Goal: Transaction & Acquisition: Purchase product/service

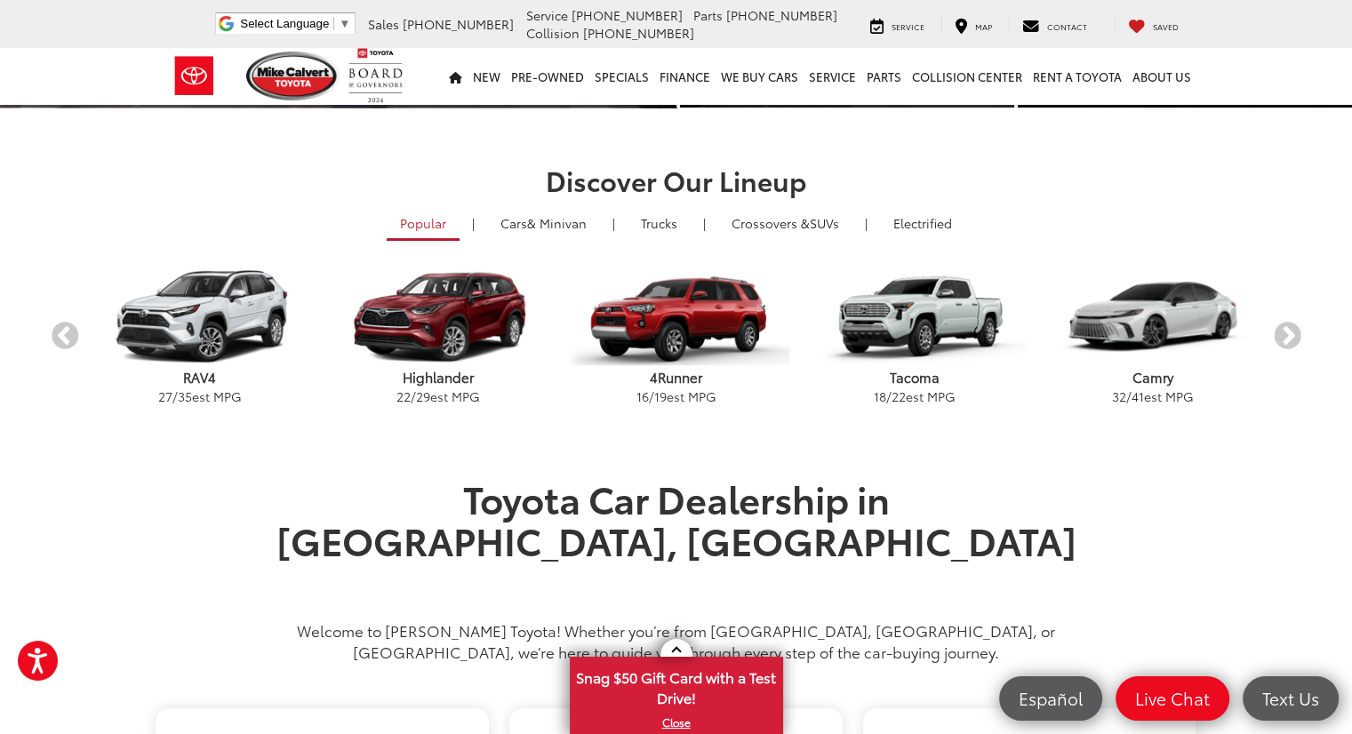
scroll to position [462, 0]
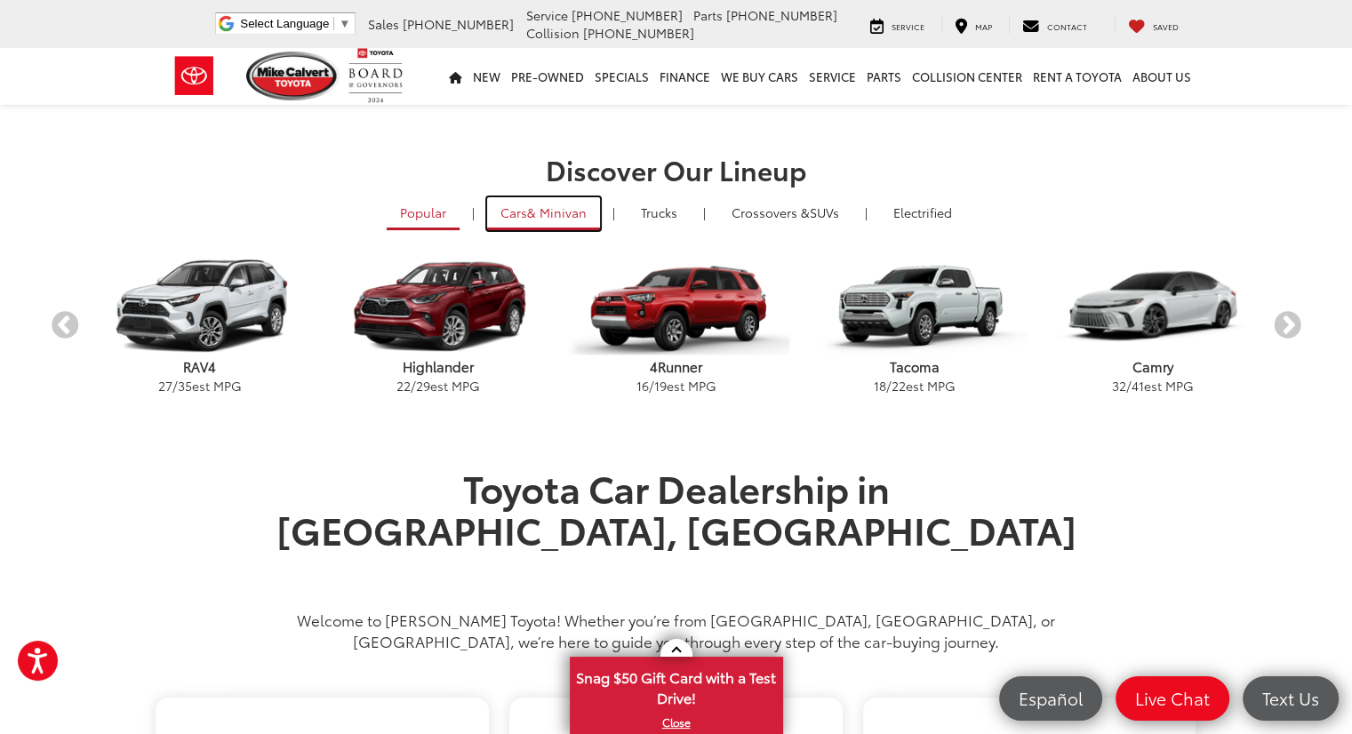
click at [558, 204] on span "& Minivan" at bounding box center [557, 213] width 60 height 18
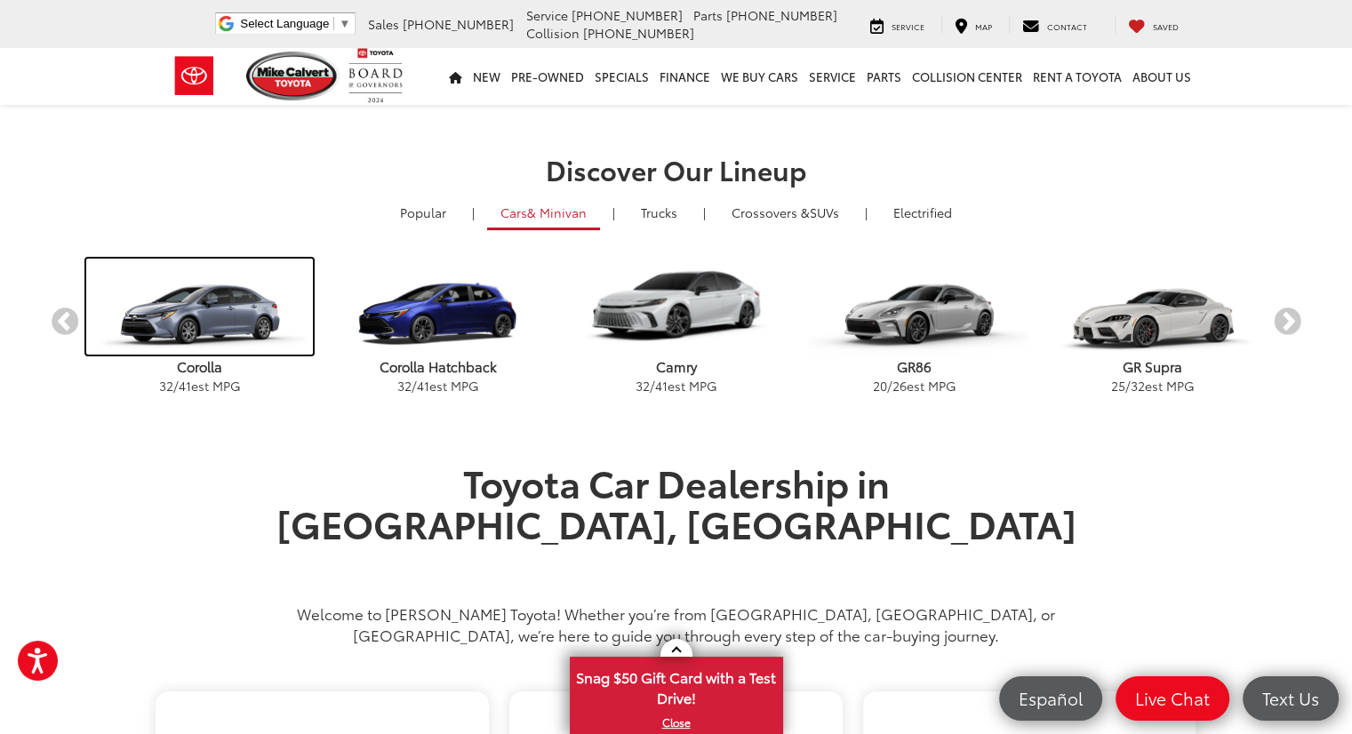
click at [244, 319] on img "carousel" at bounding box center [199, 307] width 227 height 96
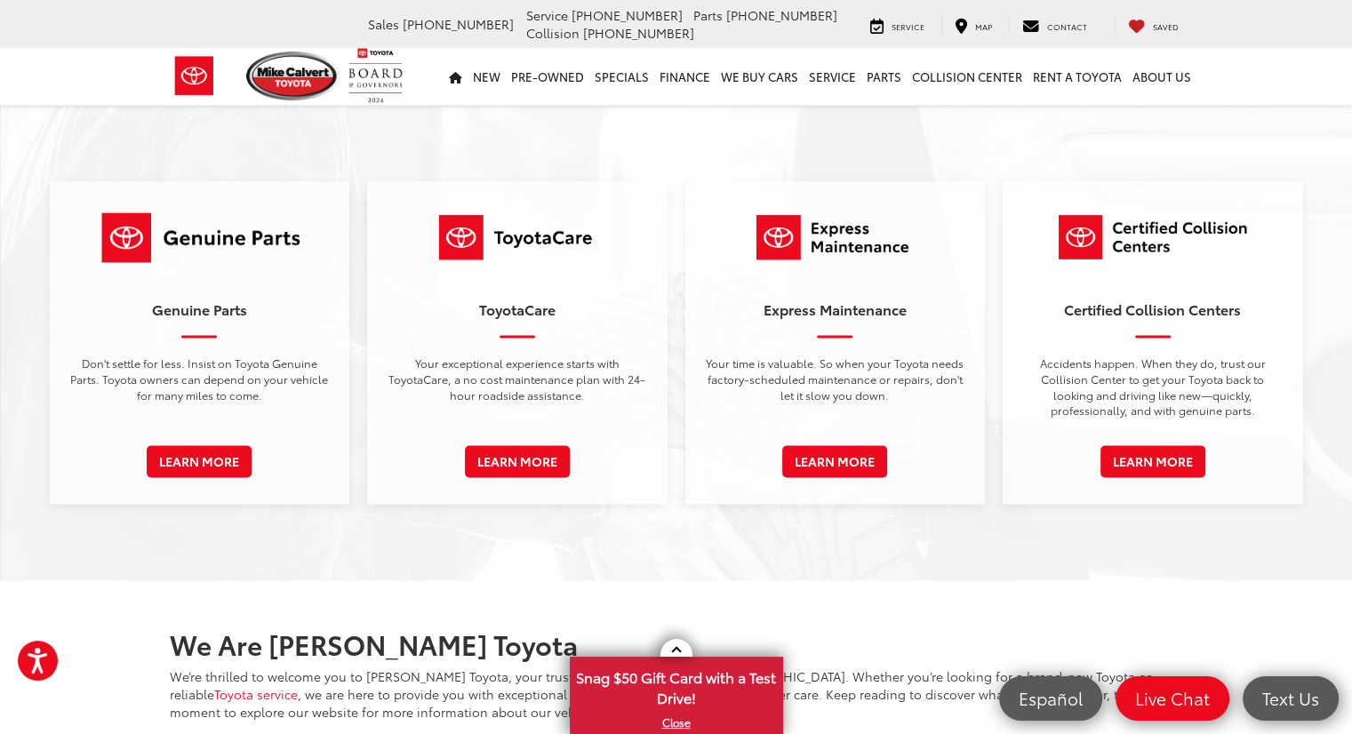
scroll to position [2665, 0]
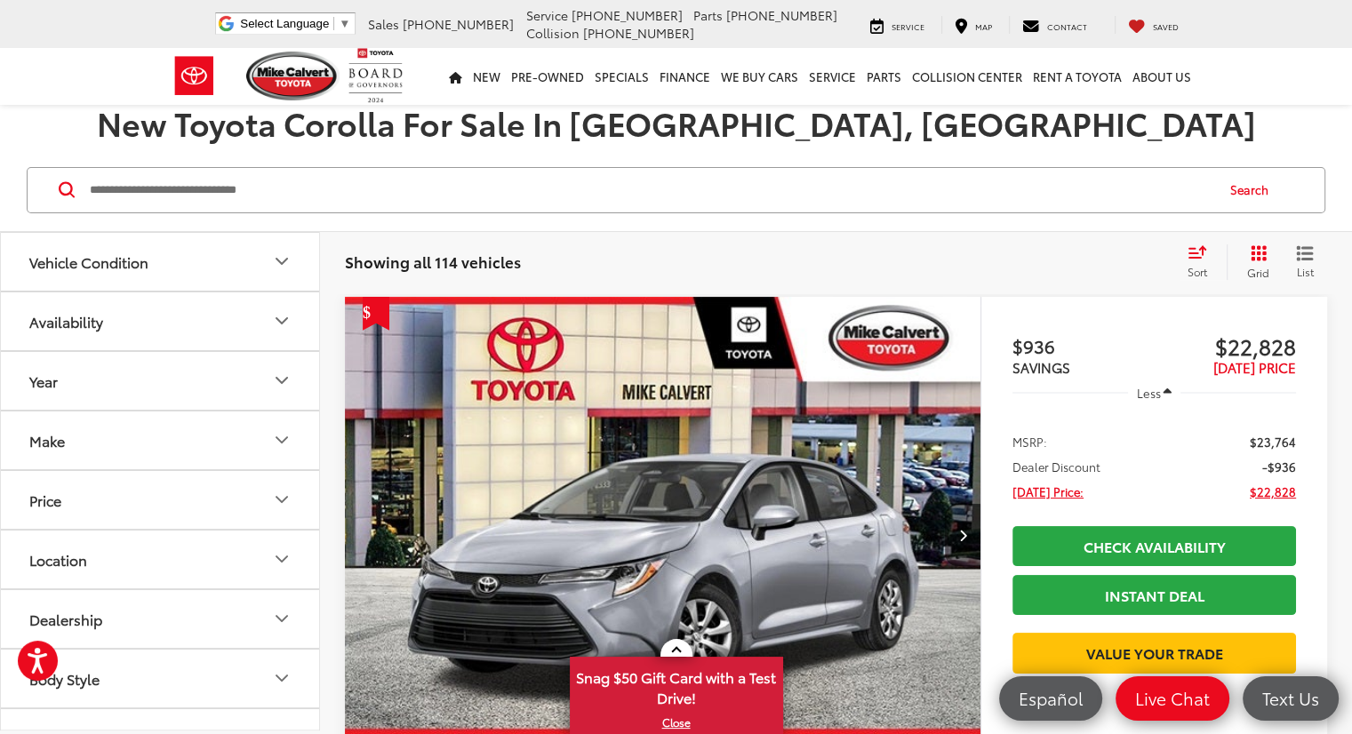
scroll to position [215, 0]
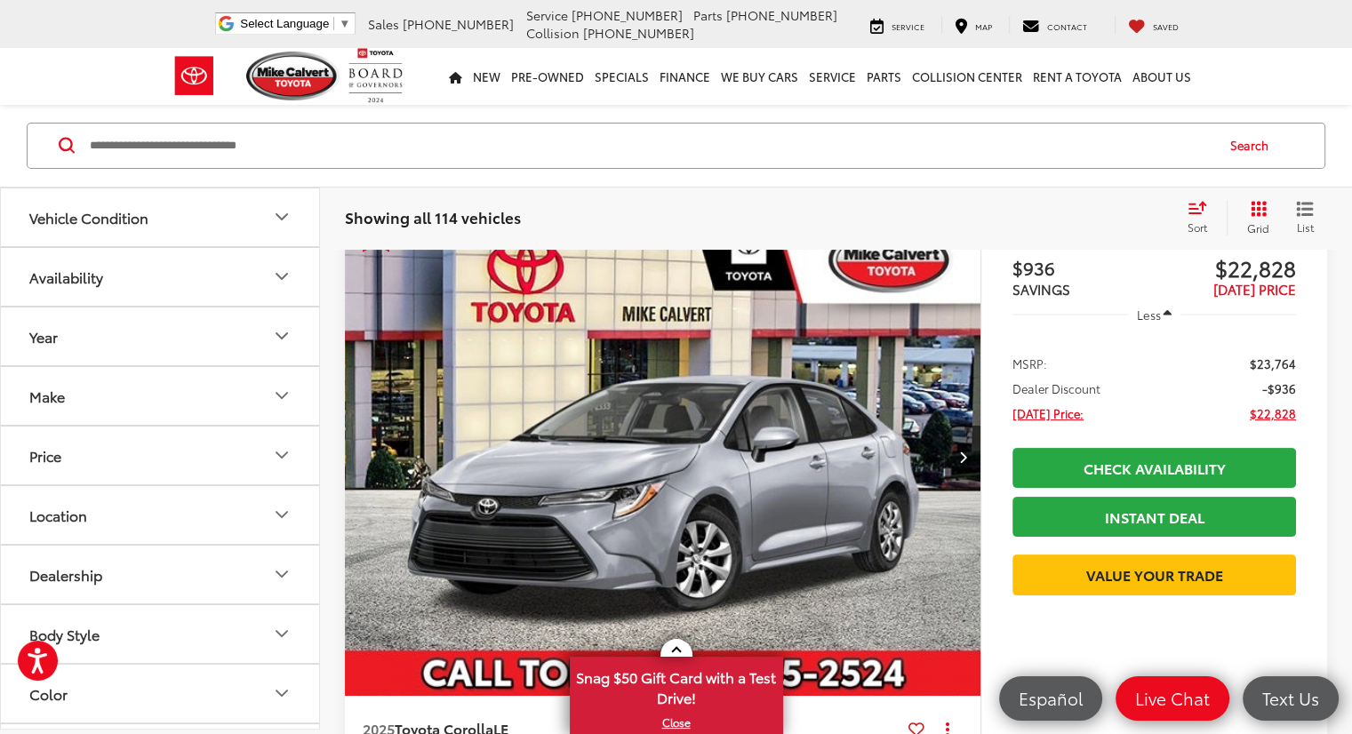
click at [1188, 216] on div "Sort" at bounding box center [1203, 218] width 48 height 36
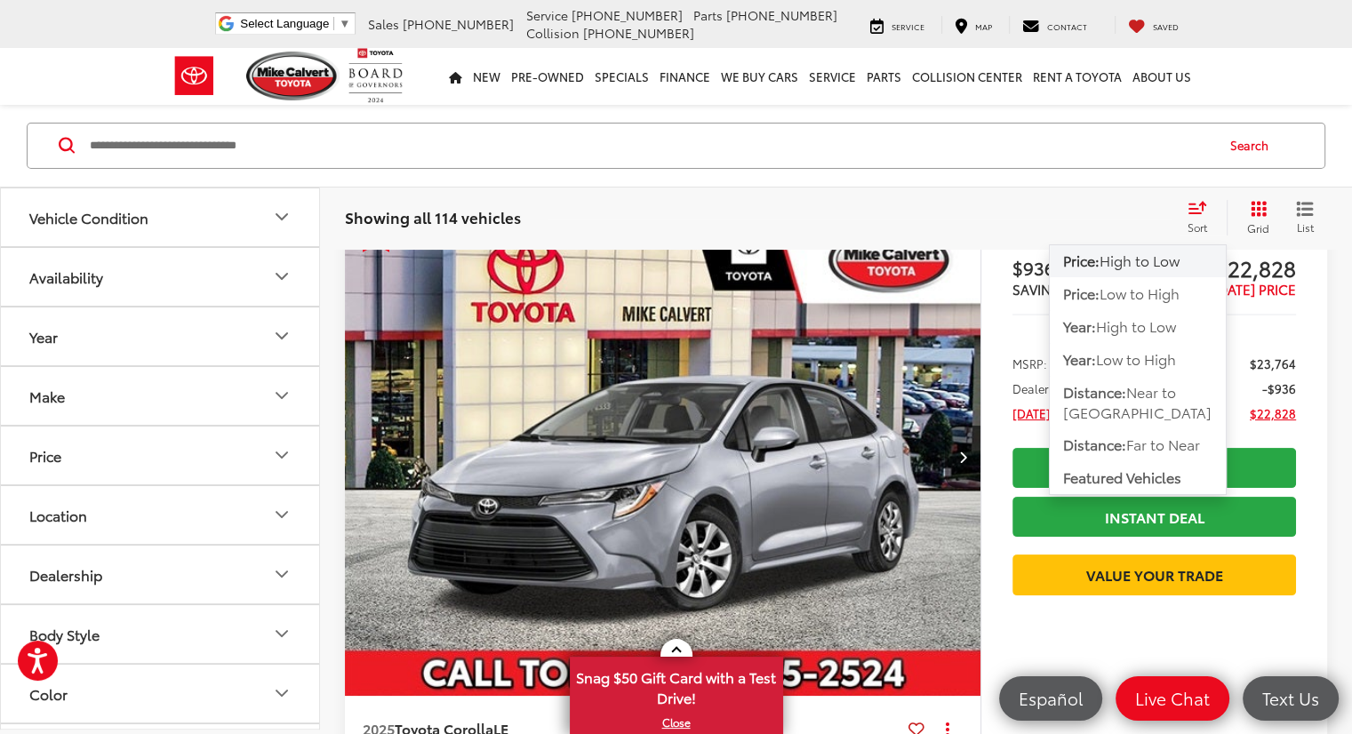
click at [1132, 265] on span "High to Low" at bounding box center [1140, 261] width 80 height 20
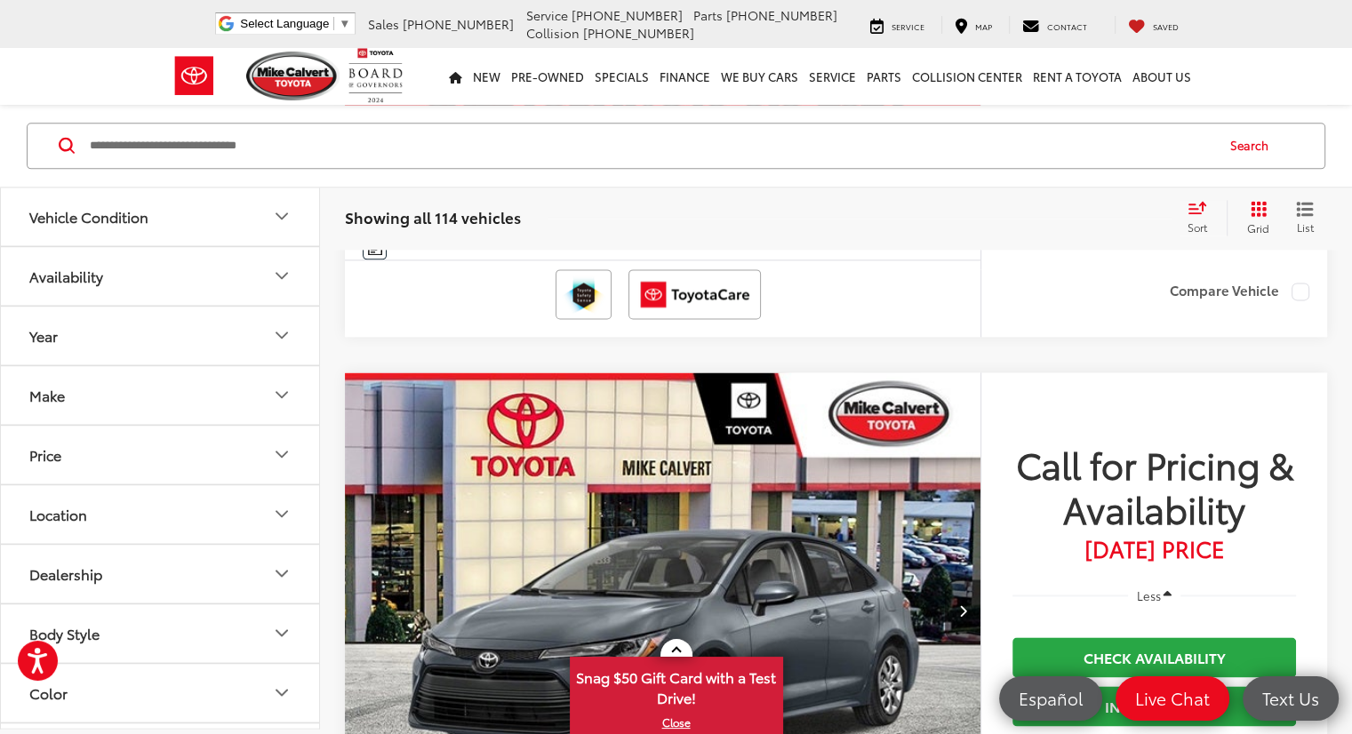
scroll to position [2272, 0]
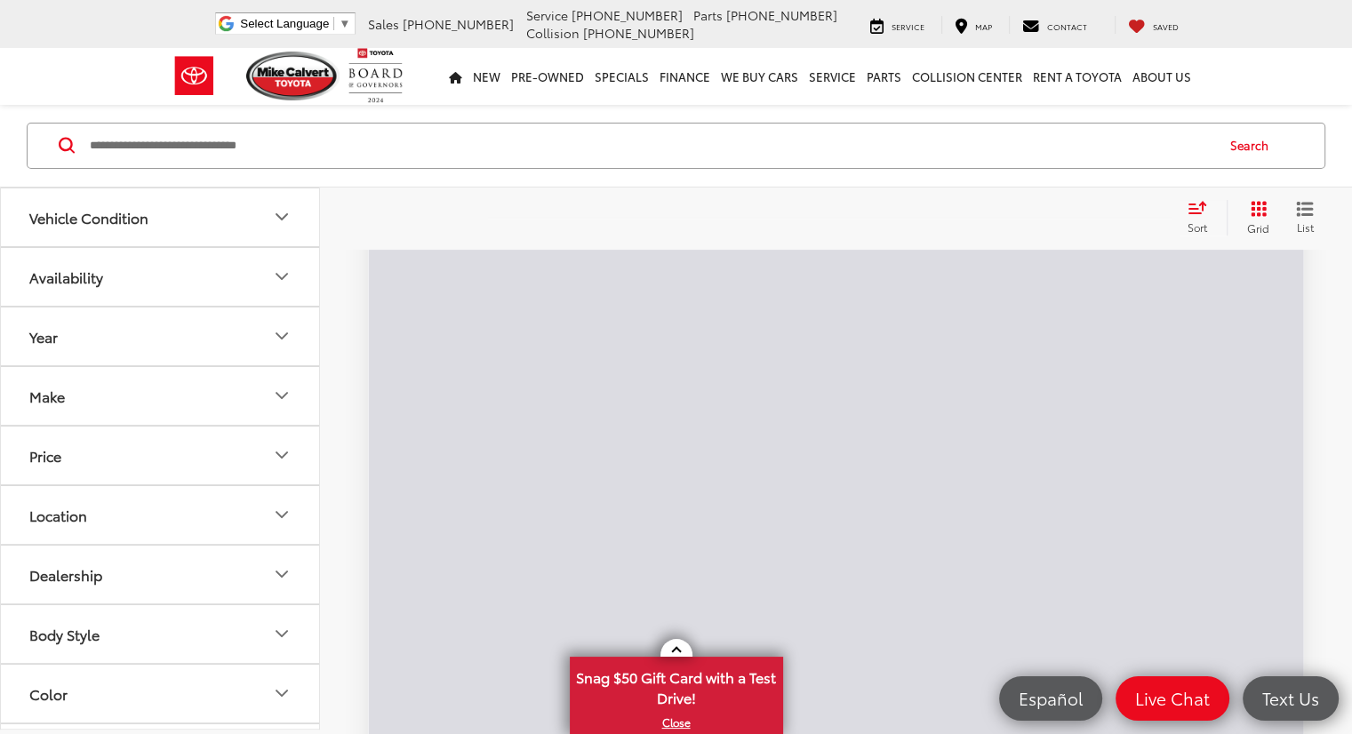
scroll to position [216, 0]
